Goal: Task Accomplishment & Management: Manage account settings

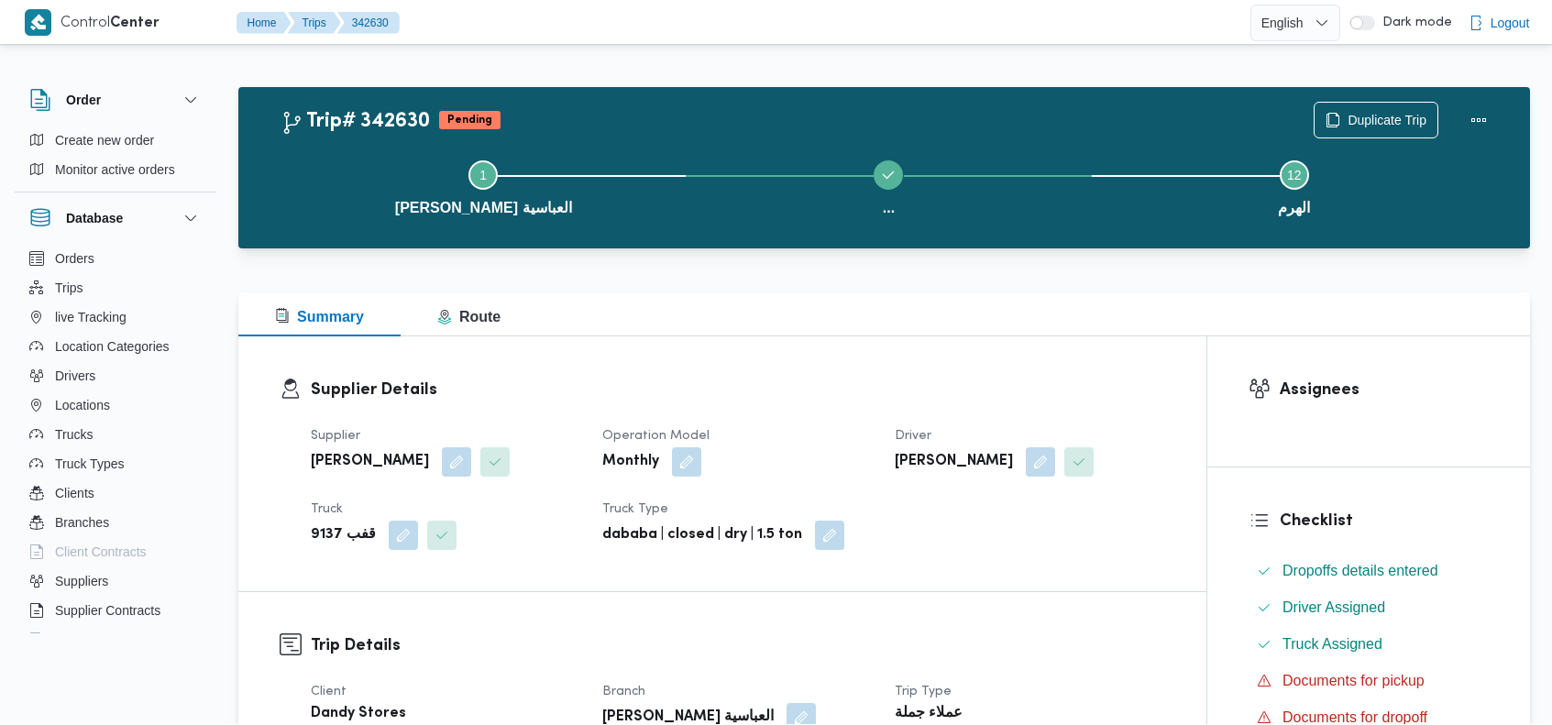
scroll to position [2102, 0]
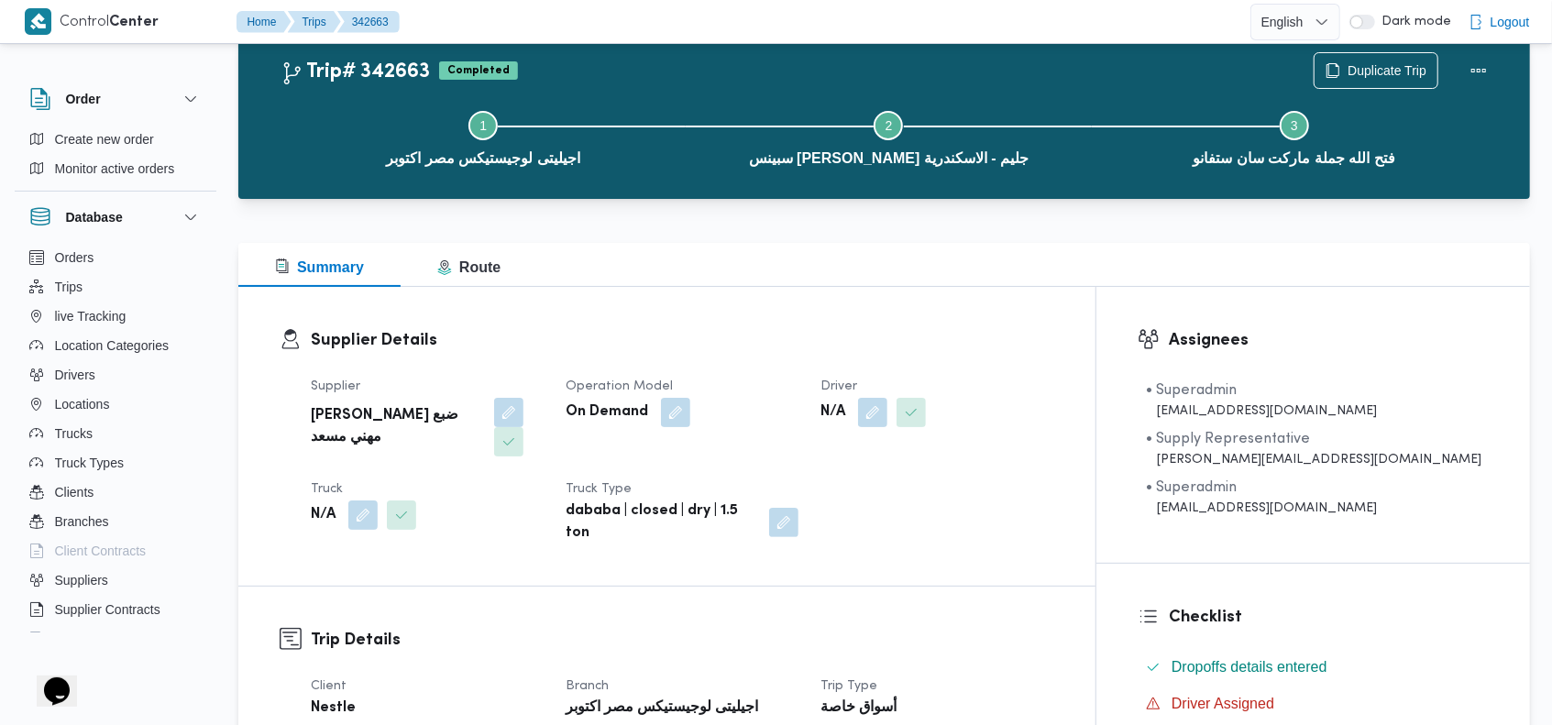
scroll to position [195, 0]
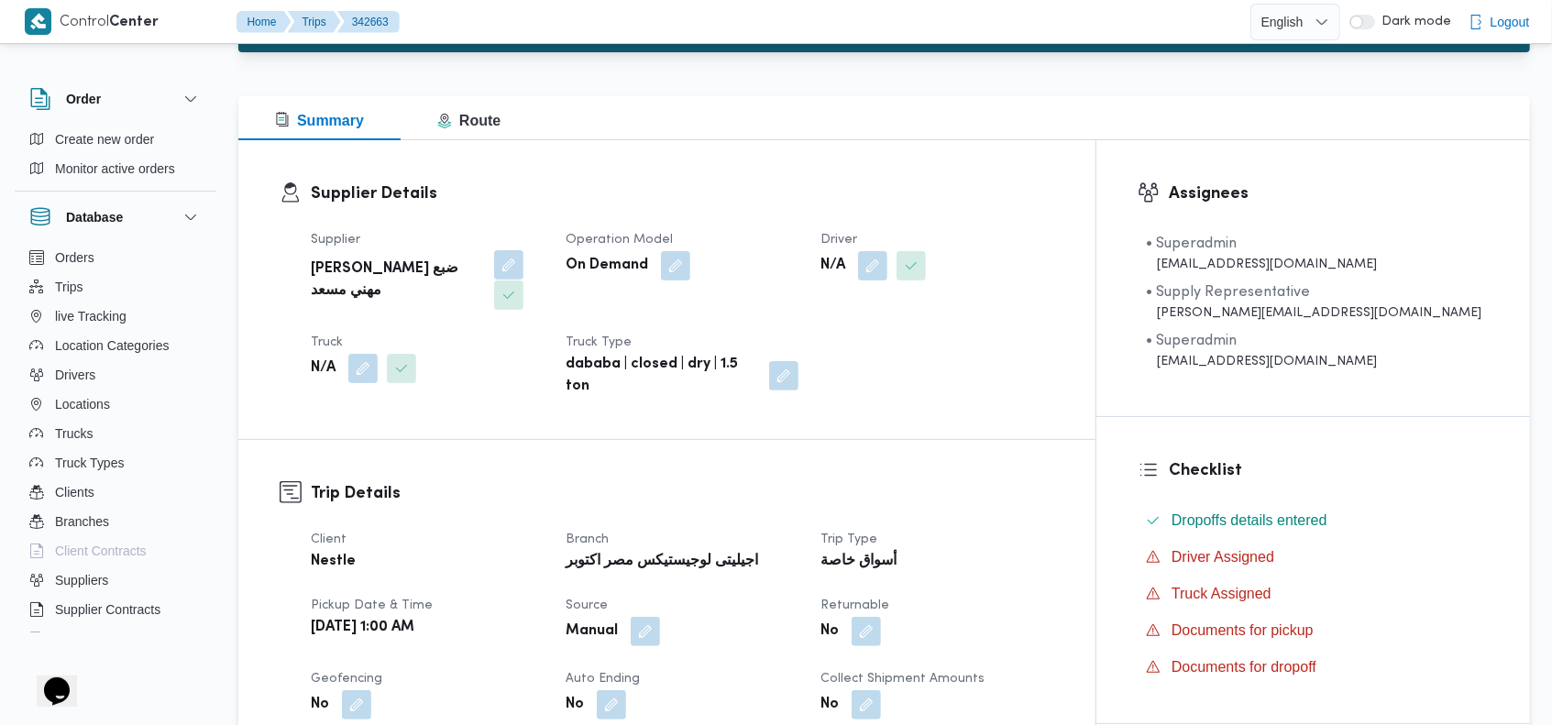
click at [494, 270] on button "button" at bounding box center [508, 264] width 29 height 29
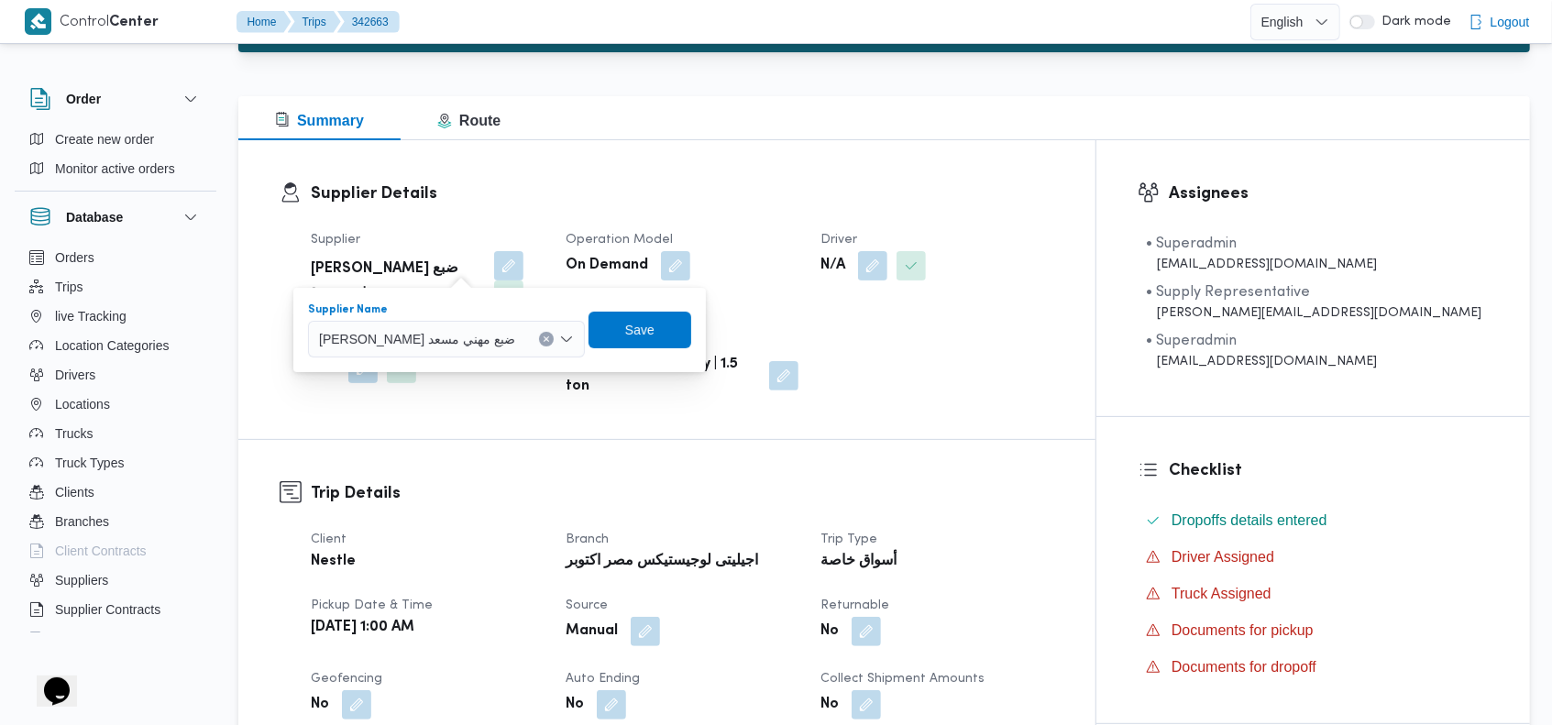
click at [539, 333] on button "Clear input" at bounding box center [546, 339] width 15 height 15
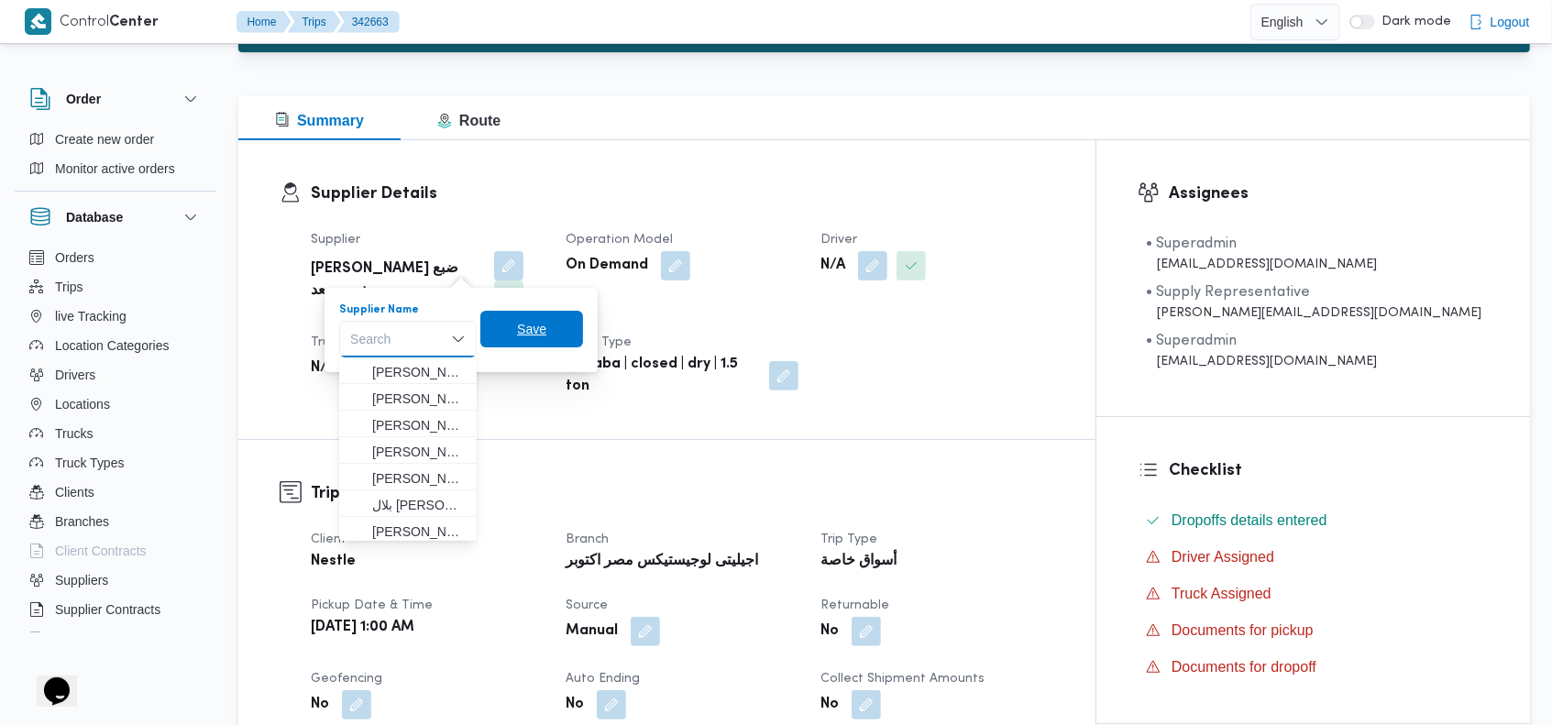
click at [517, 334] on span "Save" at bounding box center [531, 329] width 103 height 37
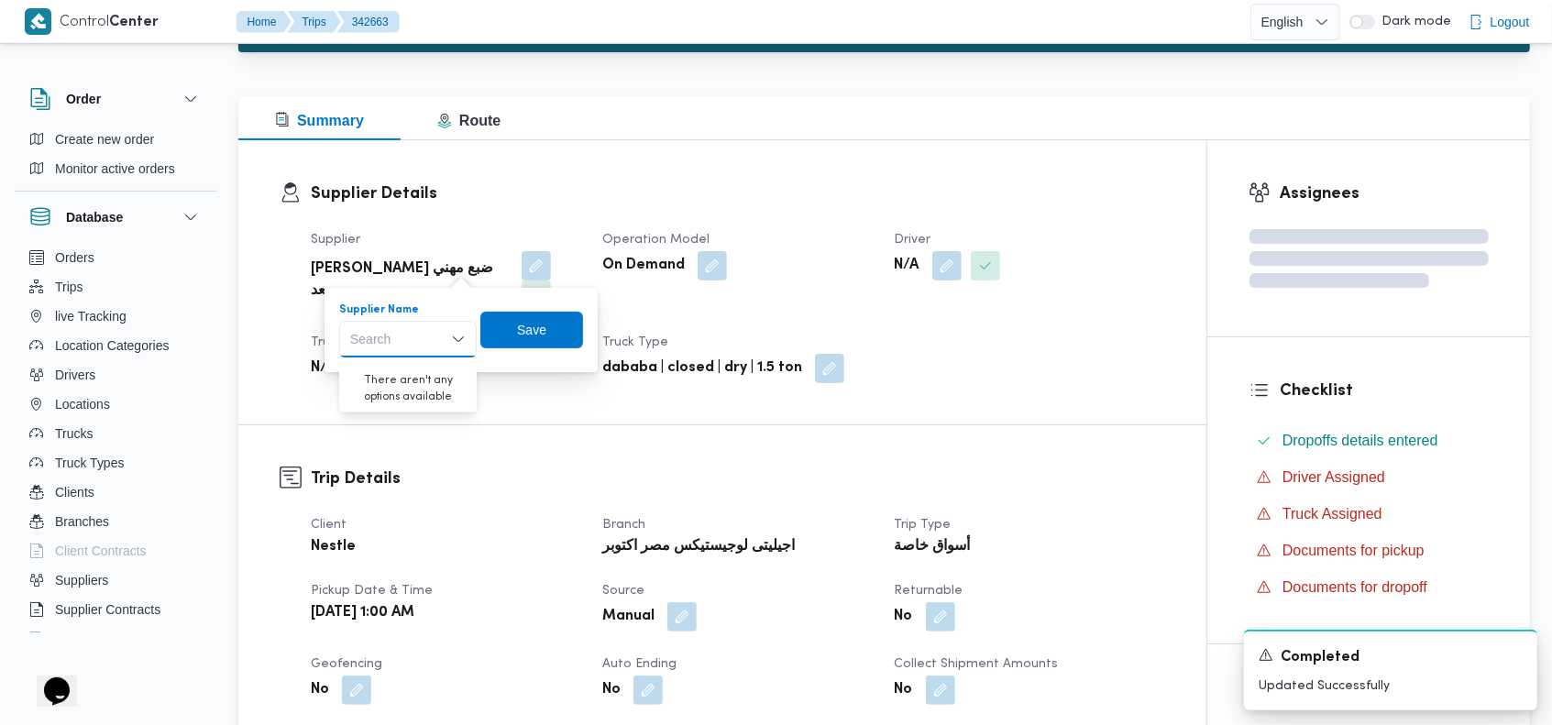
click at [699, 173] on div "Supplier Details Supplier راجح ضبع مهني مسعد Operation Model On Demand Driver N…" at bounding box center [722, 282] width 968 height 284
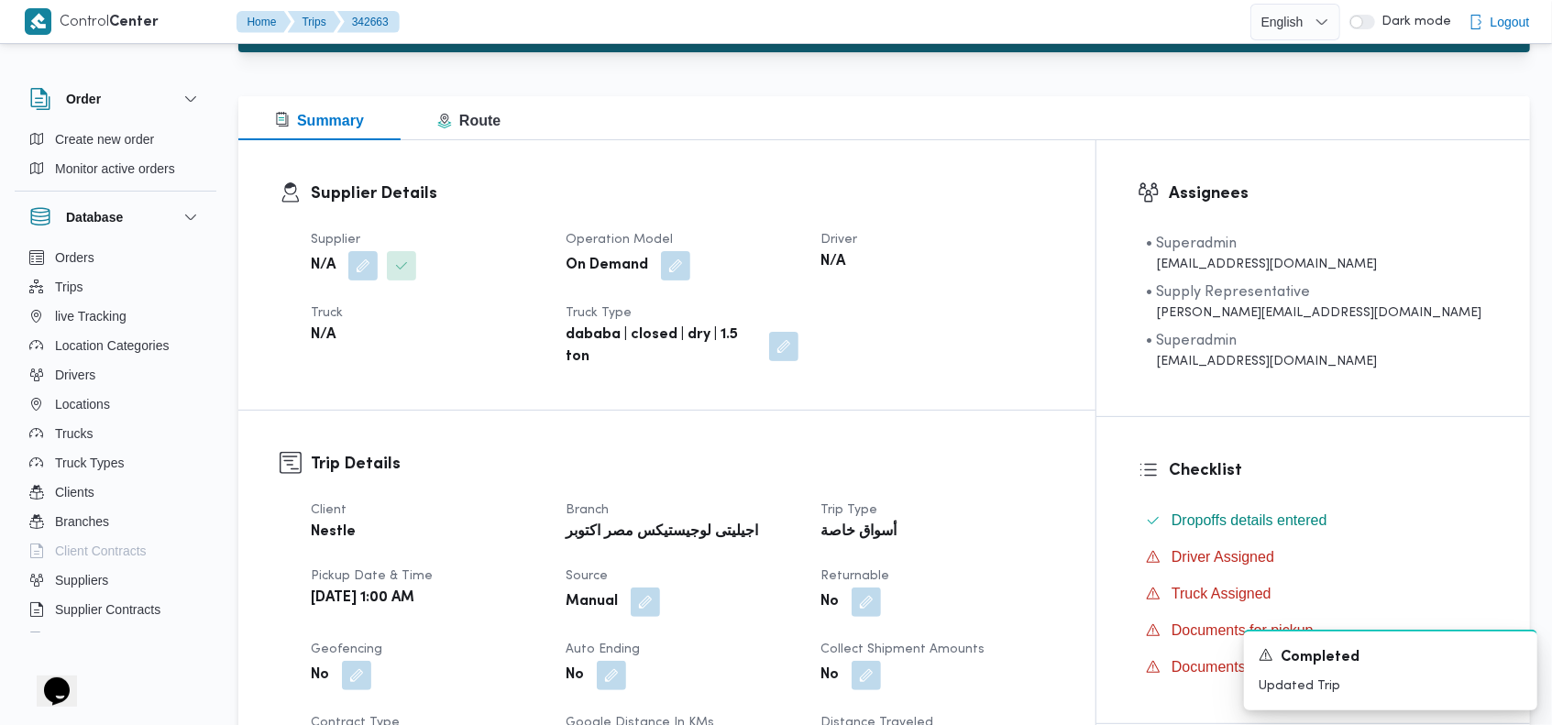
scroll to position [0, 0]
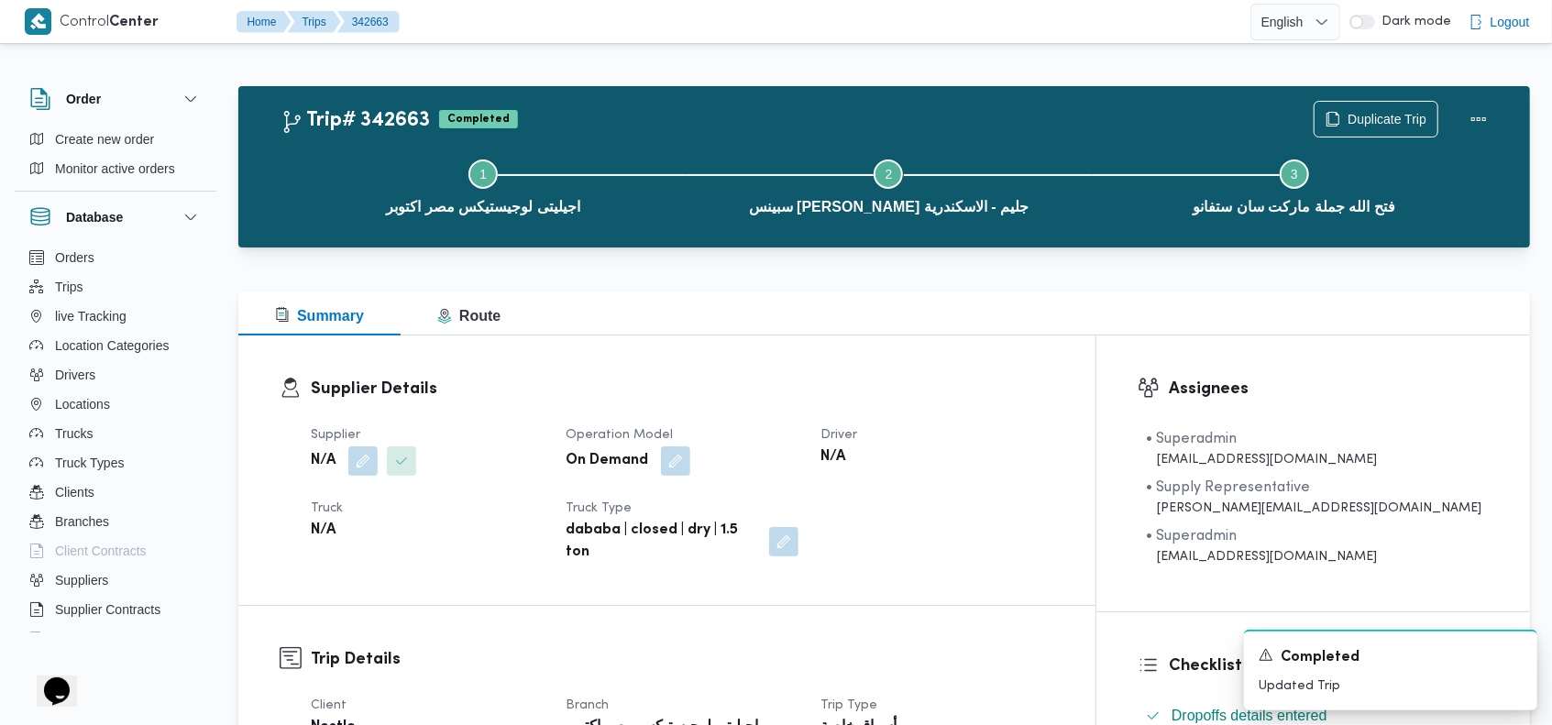
click at [1078, 88] on div "Trip# 342663 Completed Duplicate Trip Step 1 is incomplete 1 اجيليتى لوجيستيكس …" at bounding box center [884, 166] width 1292 height 161
